Goal: Communication & Community: Answer question/provide support

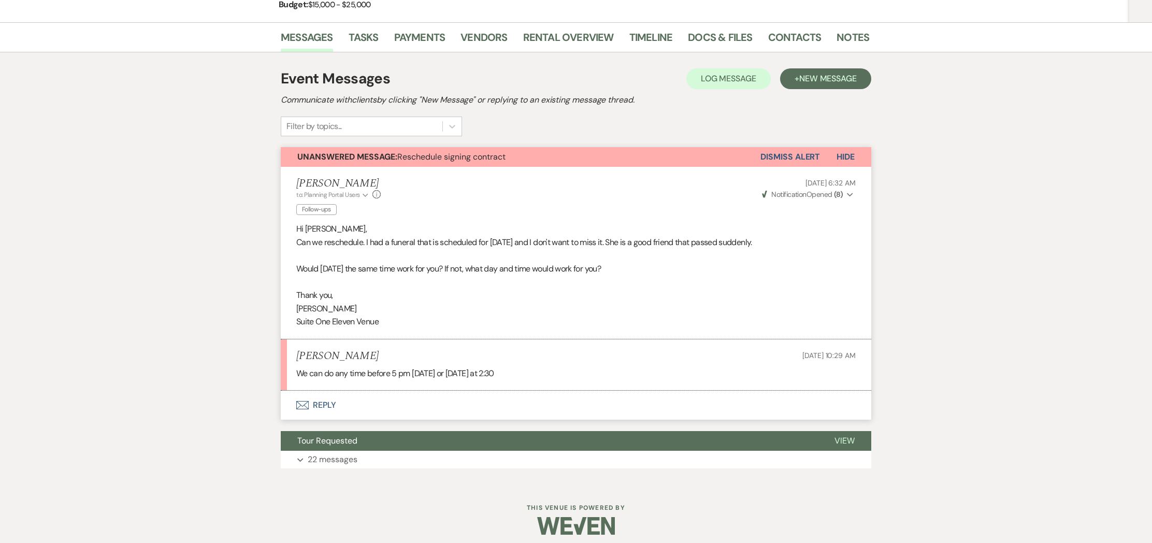
scroll to position [164, 0]
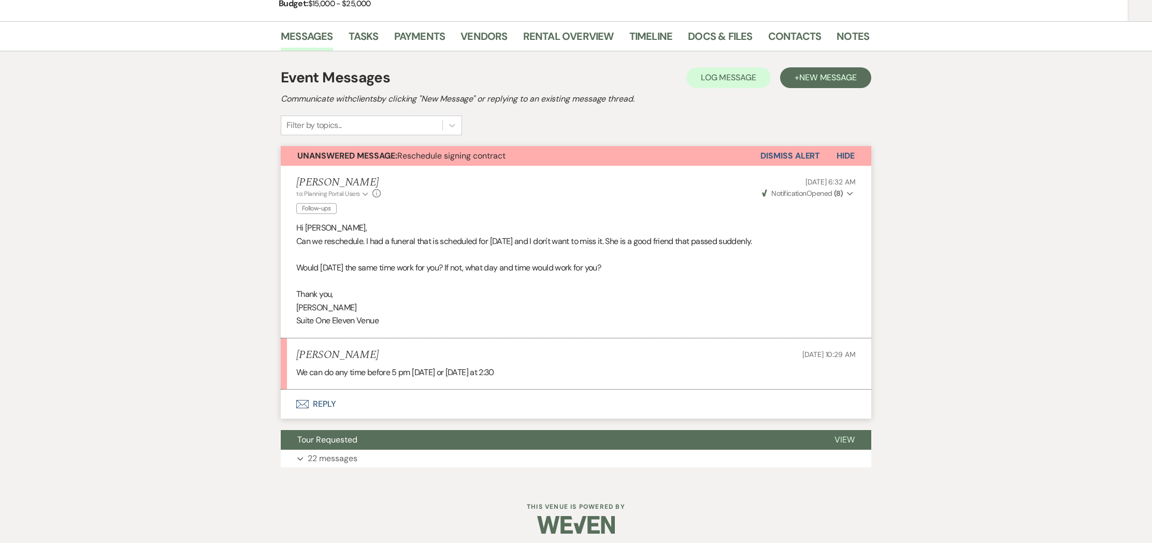
click at [323, 403] on button "Envelope Reply" at bounding box center [576, 404] width 591 height 29
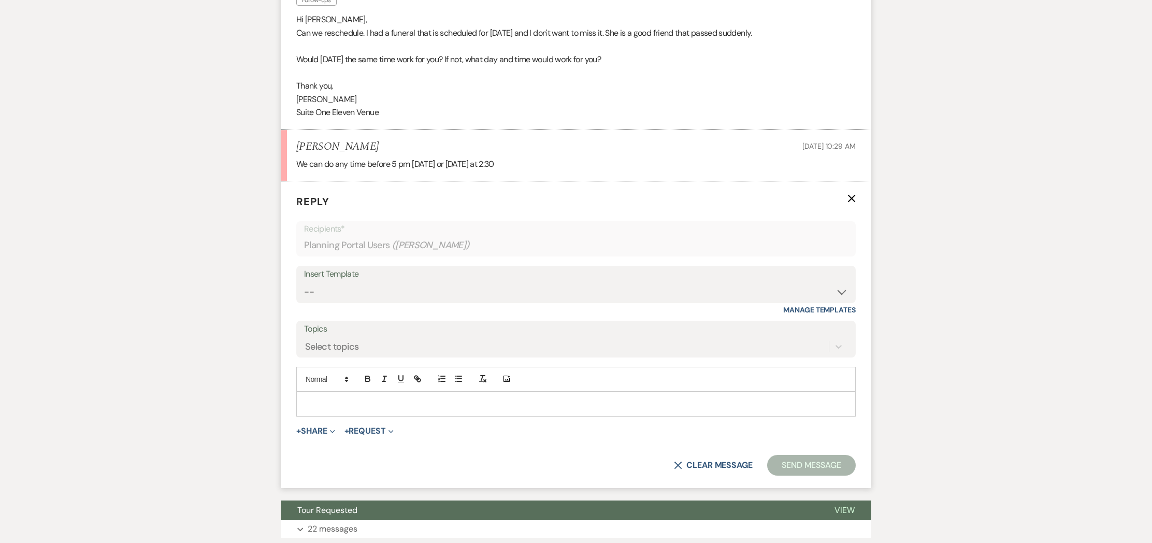
scroll to position [376, 0]
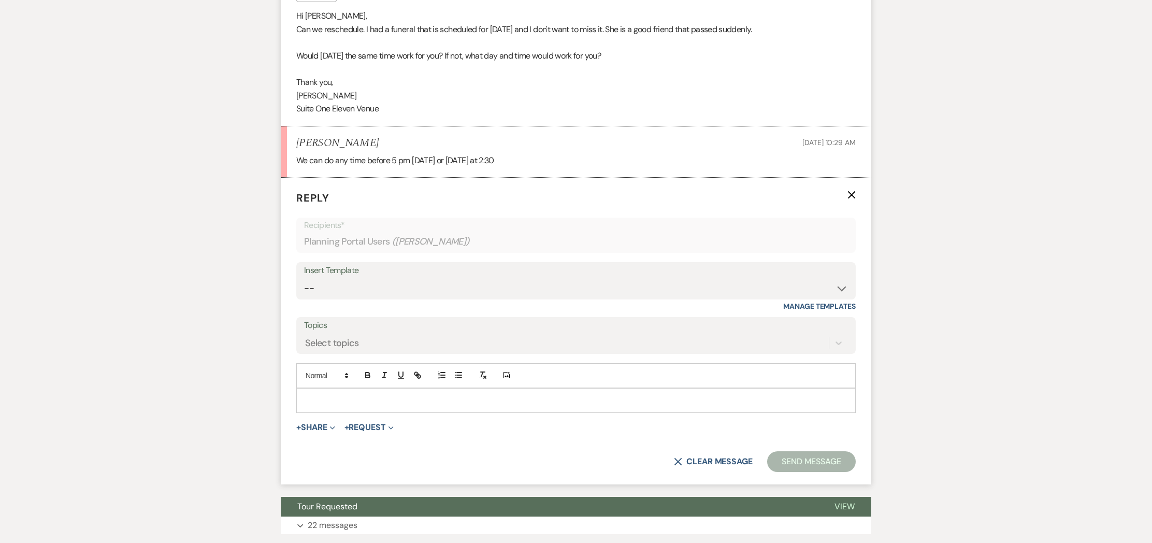
click at [351, 395] on p at bounding box center [576, 400] width 543 height 11
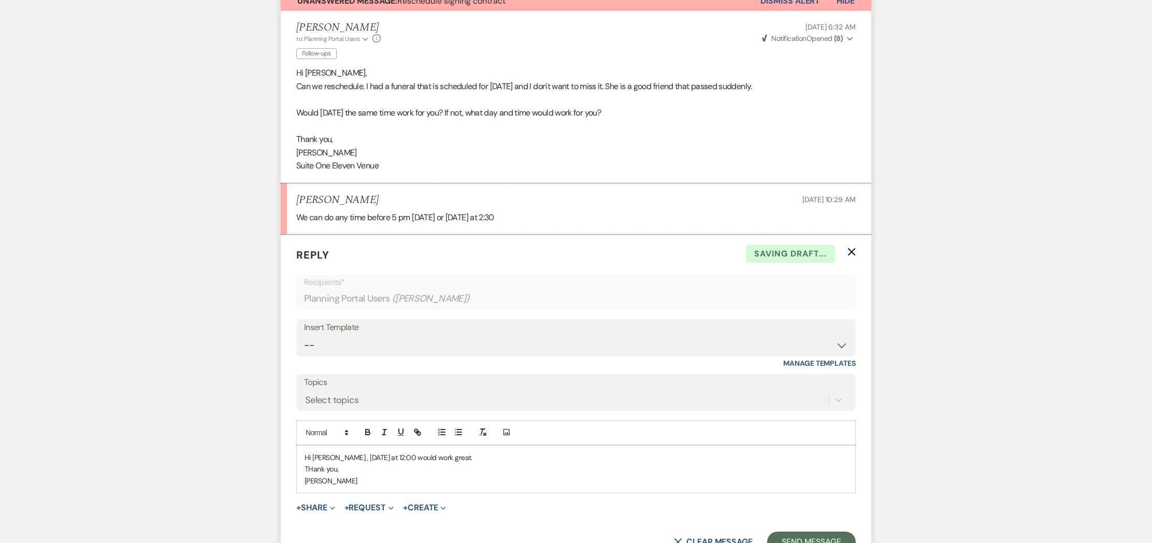
scroll to position [278, 0]
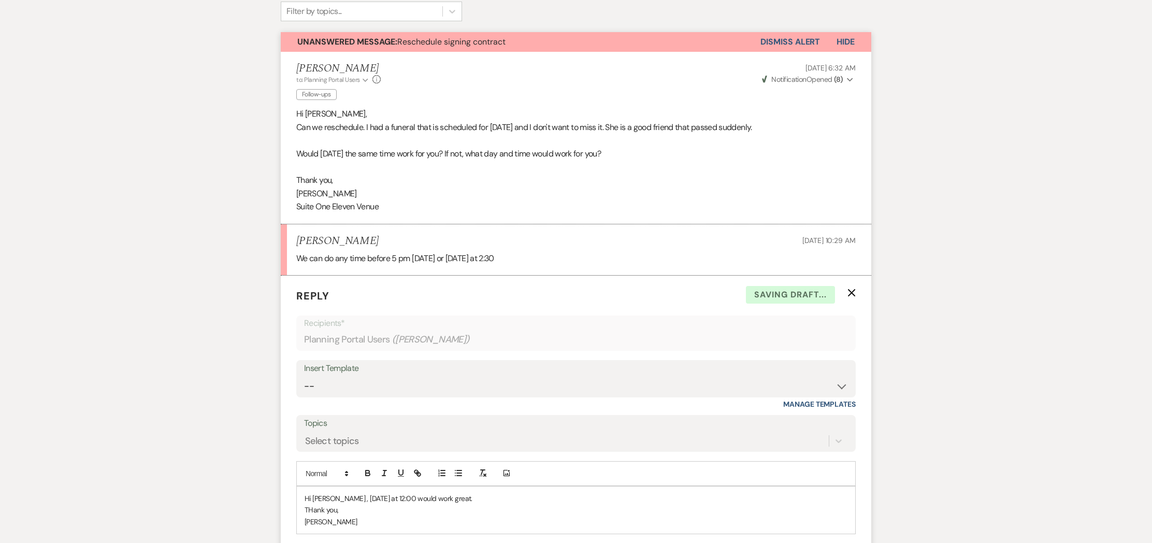
click at [467, 499] on p "Hi Cora , Wednesday at 12:00 would work great." at bounding box center [576, 498] width 543 height 11
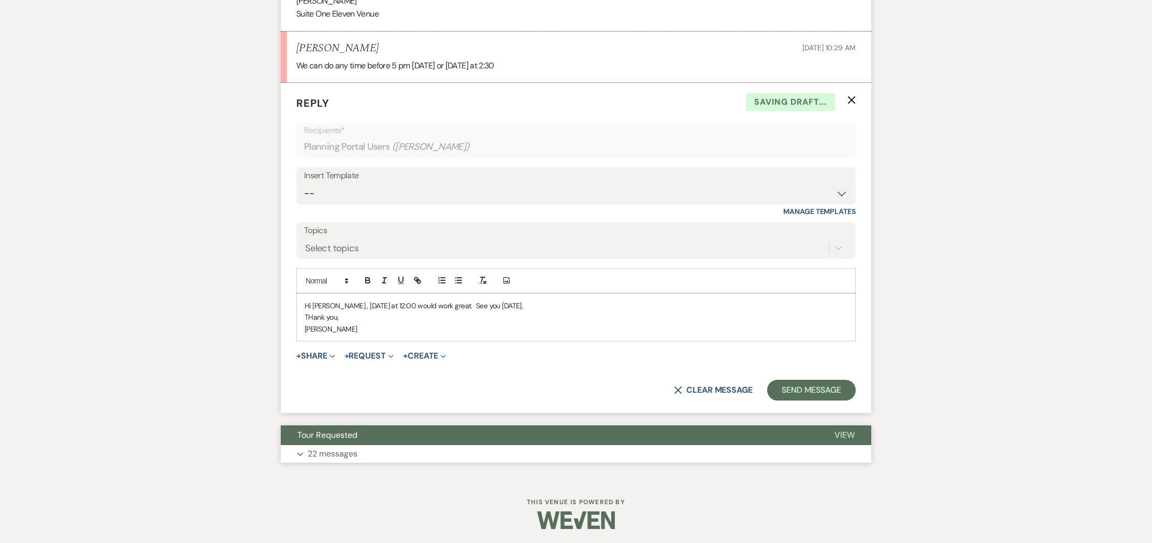
scroll to position [472, 0]
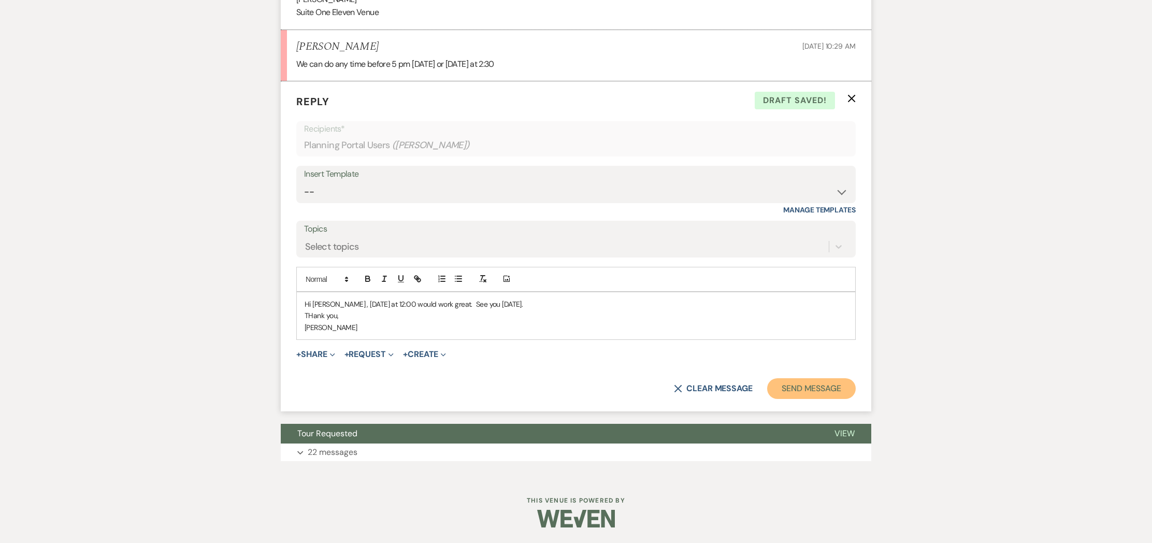
click at [823, 385] on button "Send Message" at bounding box center [811, 388] width 89 height 21
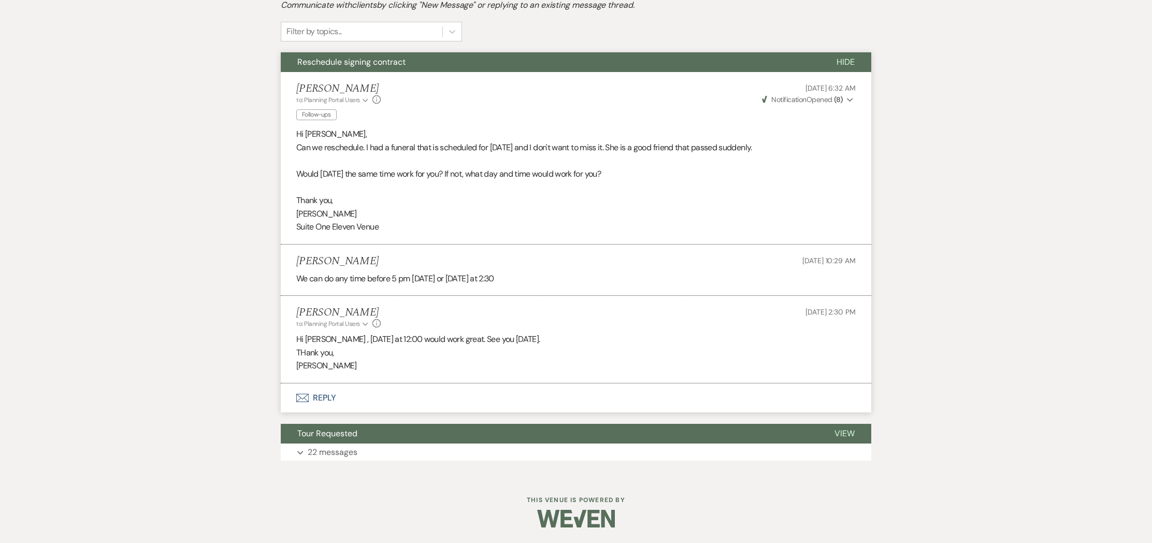
scroll to position [0, 0]
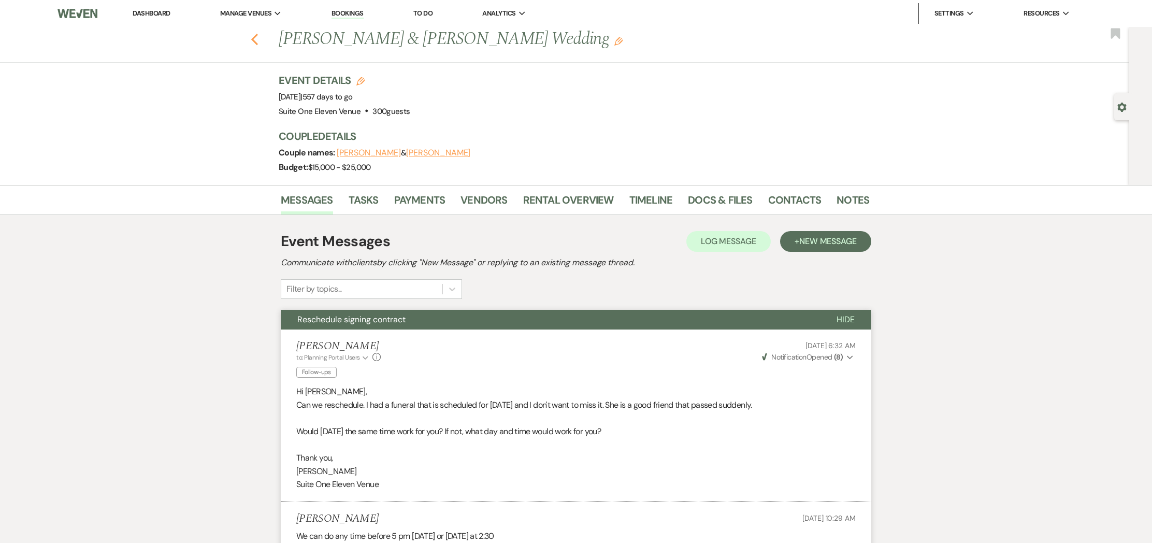
click at [255, 39] on icon "Previous" at bounding box center [255, 39] width 8 height 12
